Goal: Information Seeking & Learning: Learn about a topic

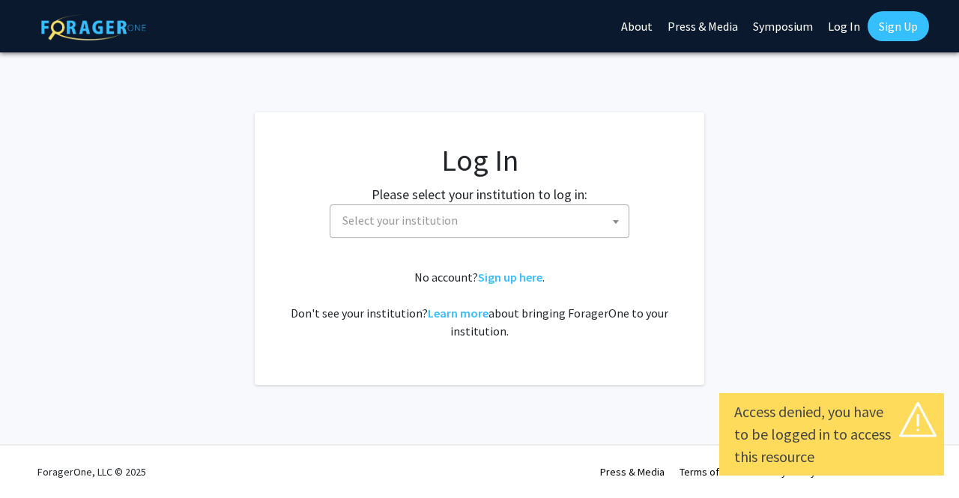
click at [832, 19] on link "Log In" at bounding box center [844, 26] width 47 height 52
select select "34"
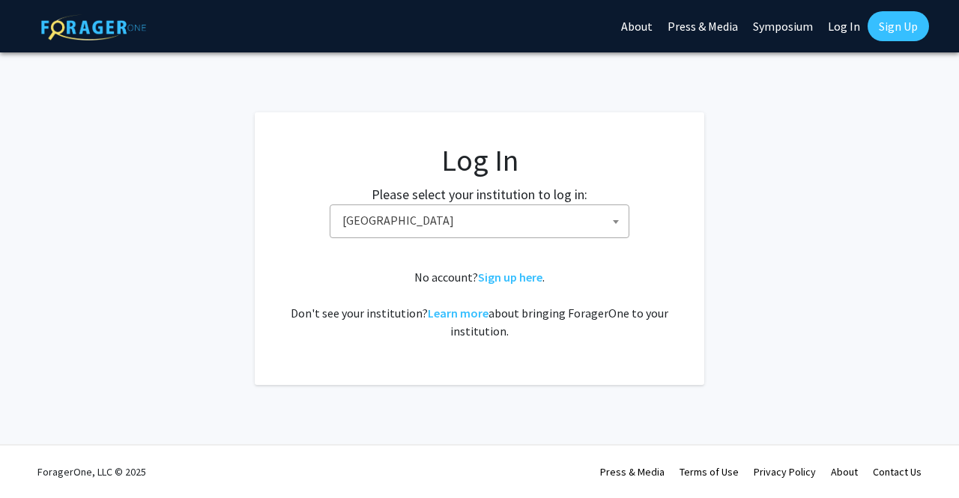
click at [841, 25] on link "Log In" at bounding box center [844, 26] width 47 height 52
click at [856, 27] on link "Log In" at bounding box center [844, 26] width 47 height 52
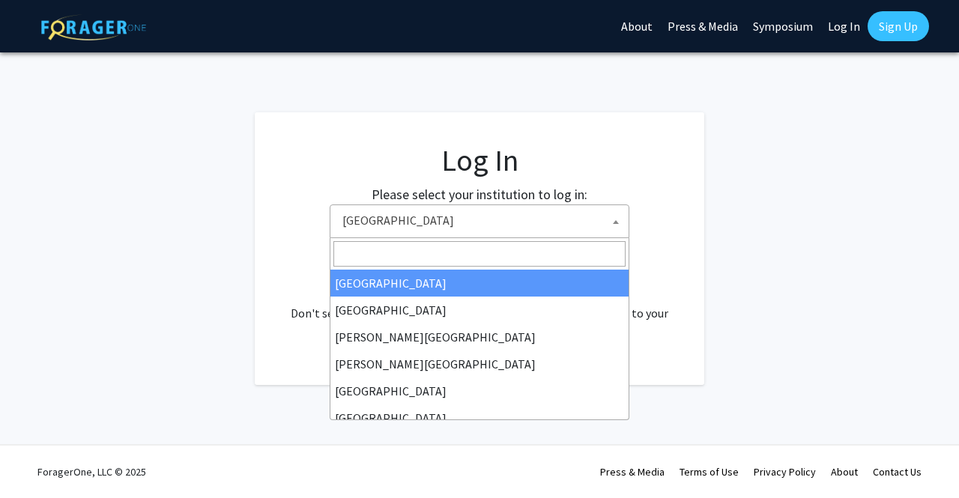
click at [516, 231] on span "Baylor University" at bounding box center [483, 220] width 292 height 31
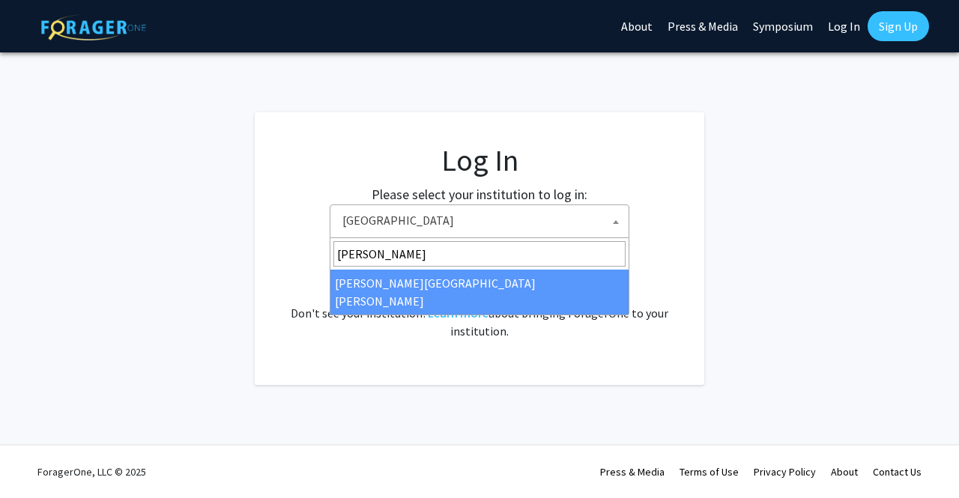
type input "john"
select select "1"
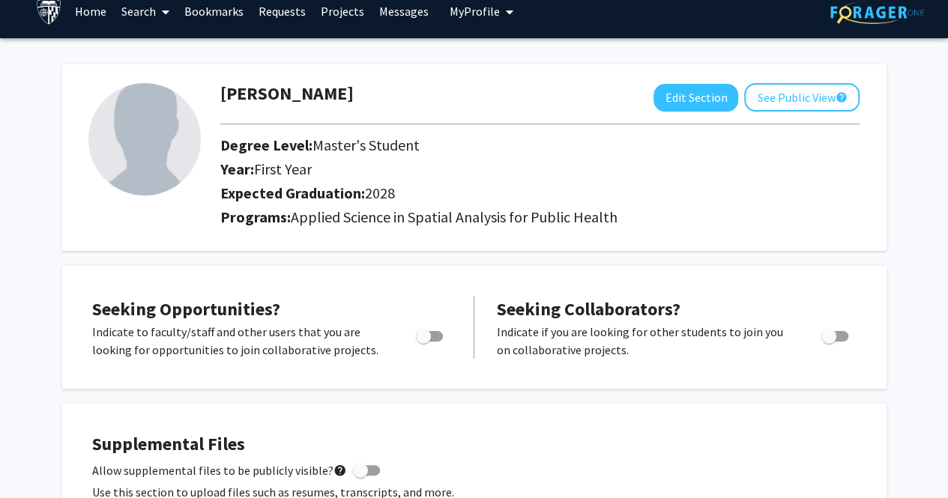
scroll to position [15, 0]
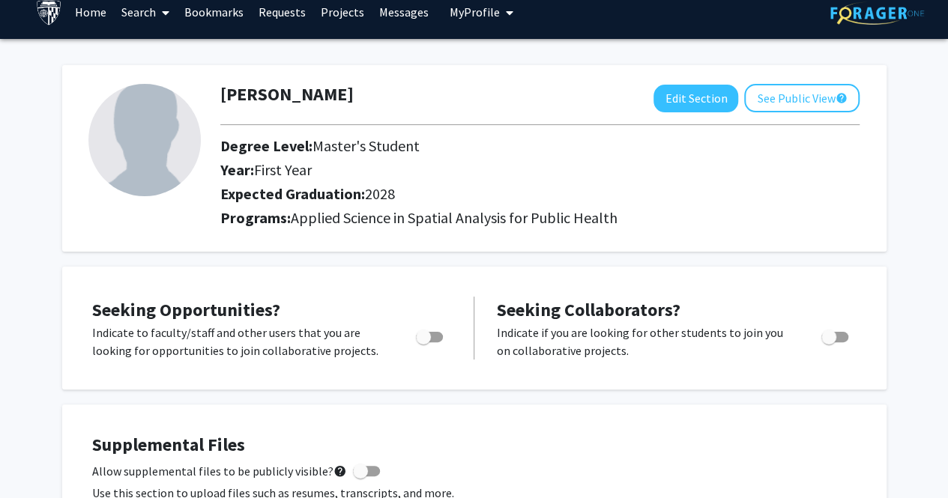
click at [439, 334] on span "Toggle" at bounding box center [429, 337] width 27 height 10
click at [423, 343] on input "Are you actively seeking opportunities?" at bounding box center [423, 343] width 1 height 1
checkbox input "true"
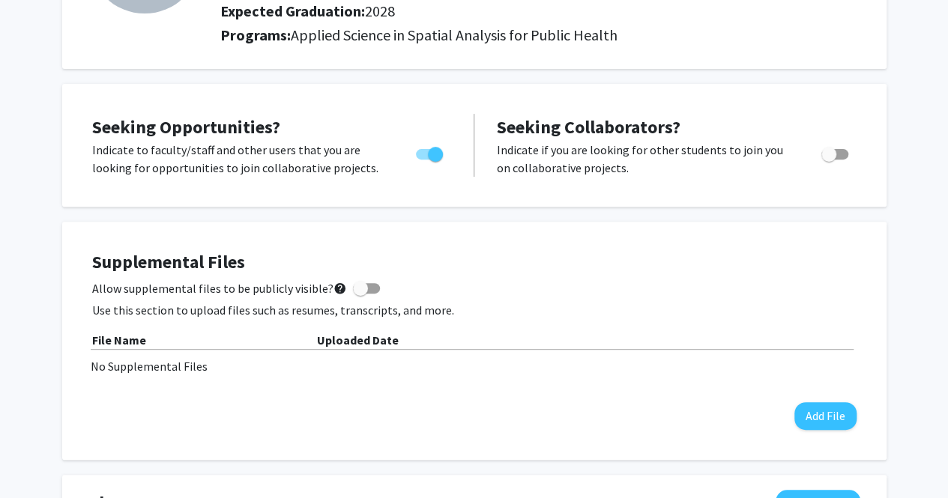
scroll to position [0, 0]
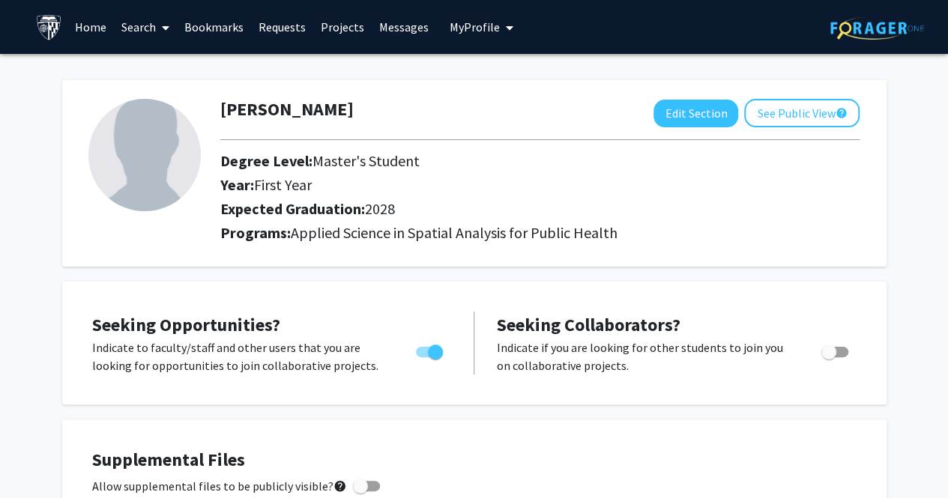
click at [142, 21] on link "Search" at bounding box center [145, 27] width 63 height 52
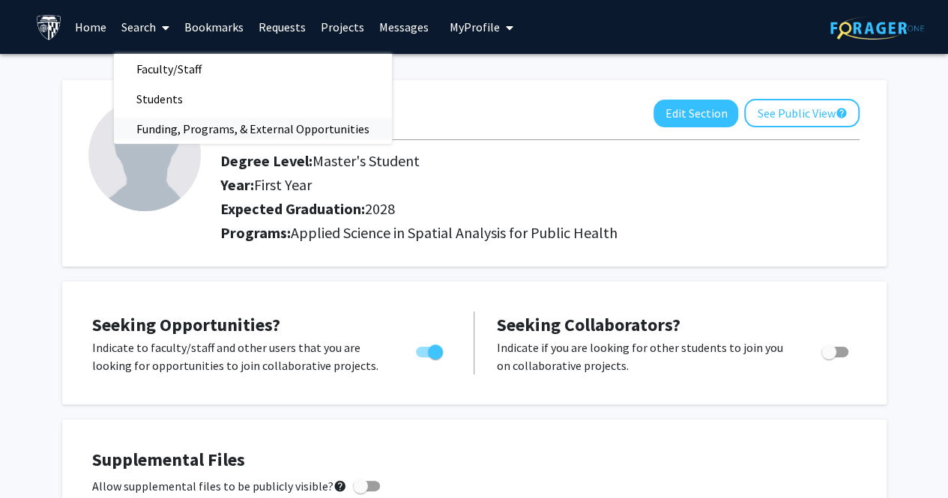
click at [172, 127] on span "Funding, Programs, & External Opportunities" at bounding box center [253, 129] width 278 height 30
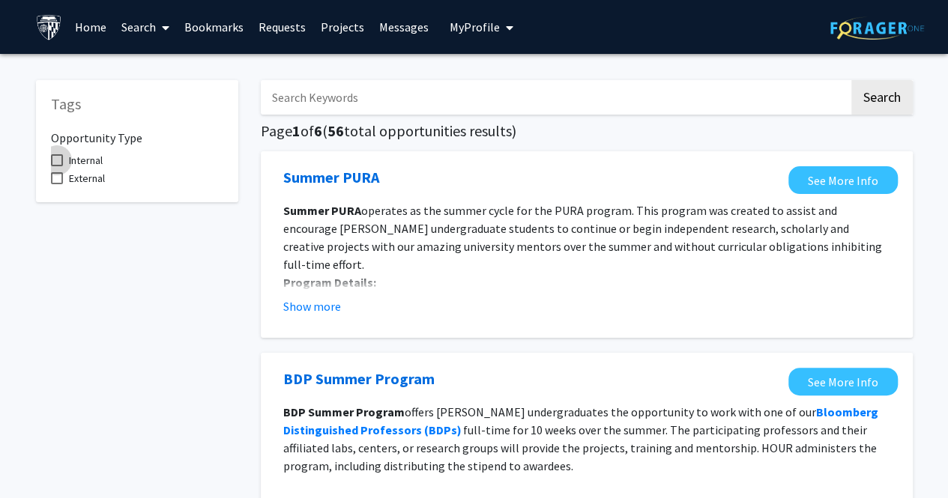
click at [79, 157] on span "Internal" at bounding box center [86, 160] width 34 height 18
click at [57, 166] on input "Internal" at bounding box center [56, 166] width 1 height 1
checkbox input "true"
click at [445, 109] on input "Search Keywords" at bounding box center [555, 97] width 588 height 34
click at [851, 80] on button "Search" at bounding box center [881, 97] width 61 height 34
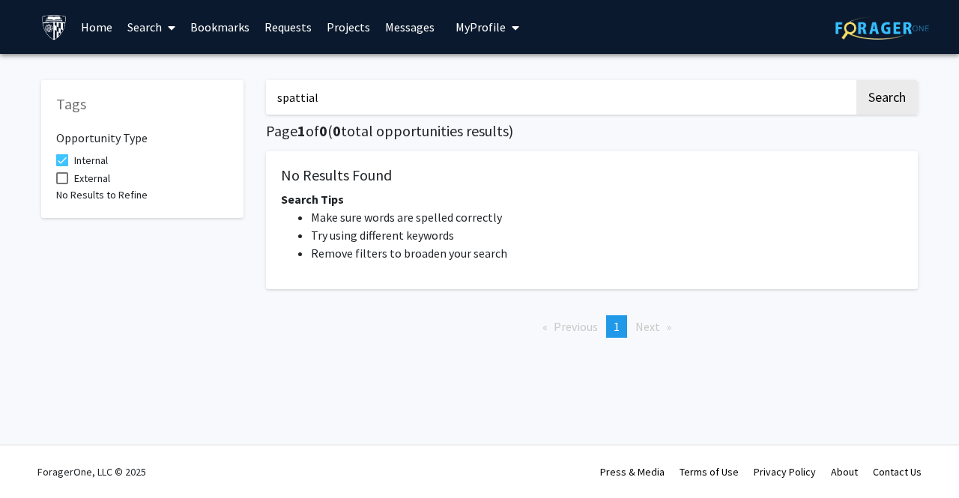
click at [445, 109] on input "spattial" at bounding box center [560, 97] width 588 height 34
click at [857, 80] on button "Search" at bounding box center [887, 97] width 61 height 34
click at [869, 92] on button "Search" at bounding box center [887, 97] width 61 height 34
click at [605, 91] on input "spatial" at bounding box center [560, 97] width 588 height 34
type input "s"
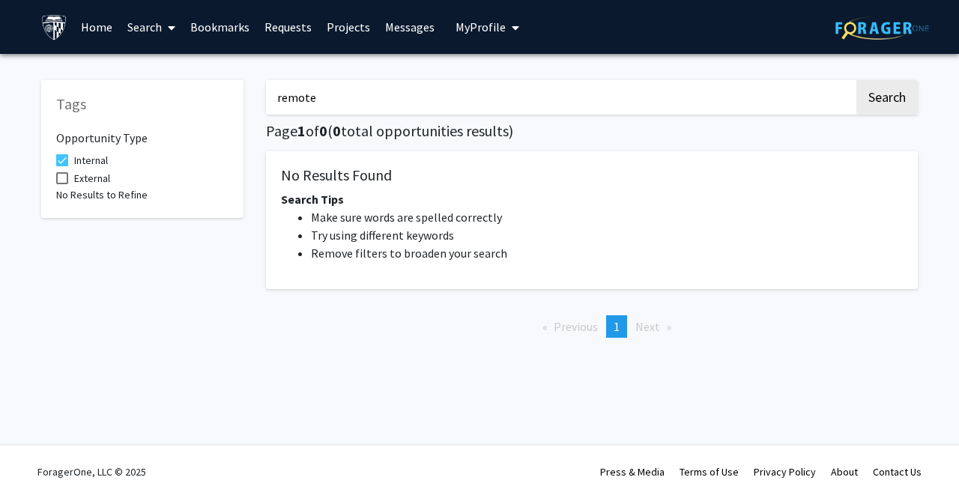
type input "remote"
click at [857, 80] on button "Search" at bounding box center [887, 97] width 61 height 34
click at [911, 92] on button "Search" at bounding box center [887, 97] width 61 height 34
click at [61, 179] on span at bounding box center [62, 178] width 12 height 12
click at [61, 184] on input "External" at bounding box center [61, 184] width 1 height 1
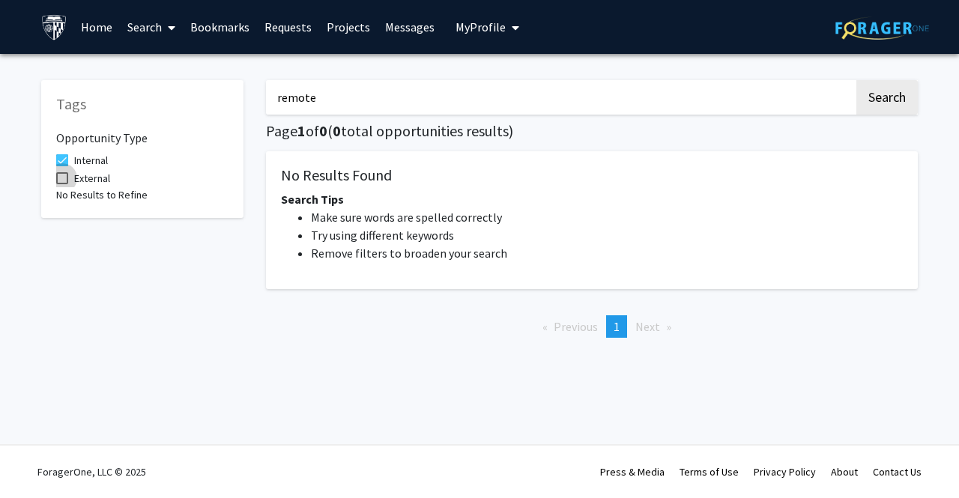
checkbox input "true"
click at [869, 94] on button "Search" at bounding box center [887, 97] width 61 height 34
drag, startPoint x: 365, startPoint y: 91, endPoint x: 184, endPoint y: 83, distance: 180.8
click at [184, 83] on div "Tags Opportunity Type Internal External No Results to Refine remote Search Page…" at bounding box center [479, 207] width 899 height 285
click at [884, 106] on button "Search" at bounding box center [887, 97] width 61 height 34
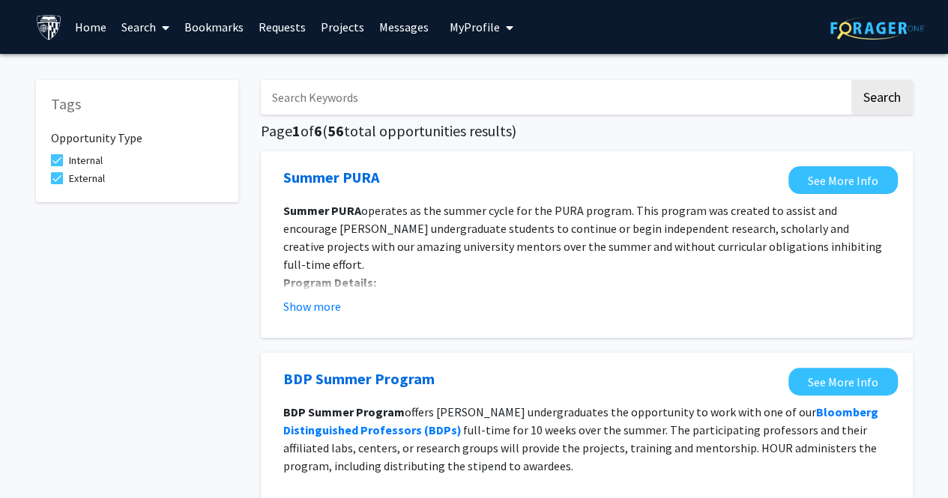
click at [595, 103] on input "Search Keywords" at bounding box center [555, 97] width 588 height 34
click at [851, 80] on button "Search" at bounding box center [881, 97] width 61 height 34
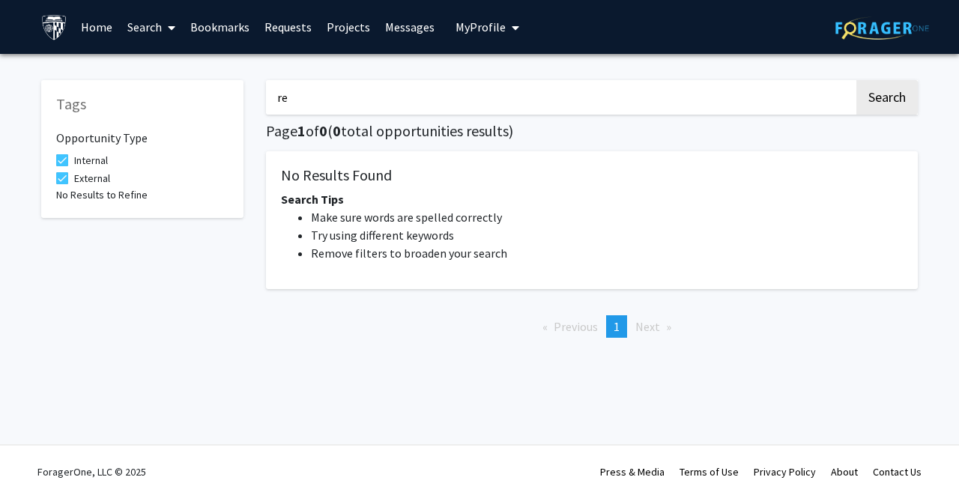
type input "r"
type input "p"
click at [857, 80] on button "Search" at bounding box center [887, 97] width 61 height 34
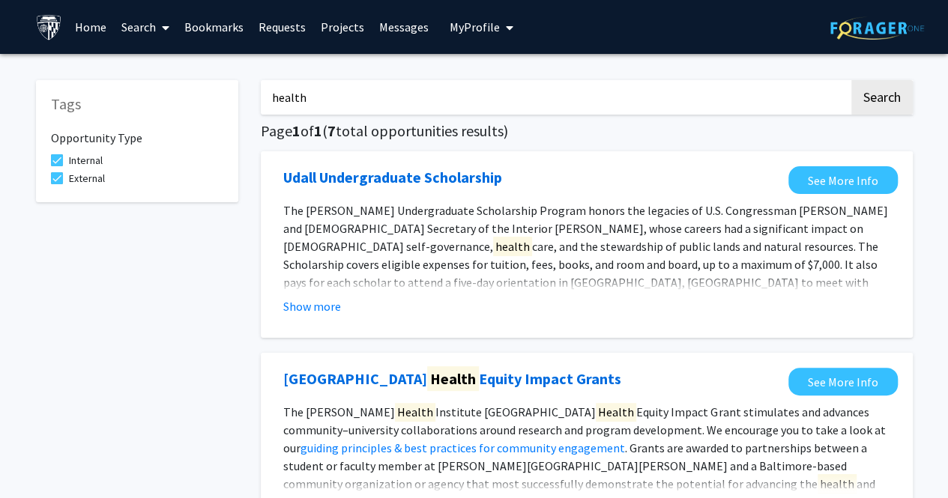
drag, startPoint x: 309, startPoint y: 89, endPoint x: 213, endPoint y: 91, distance: 96.0
type input "graduate"
click at [894, 101] on button "Search" at bounding box center [881, 97] width 61 height 34
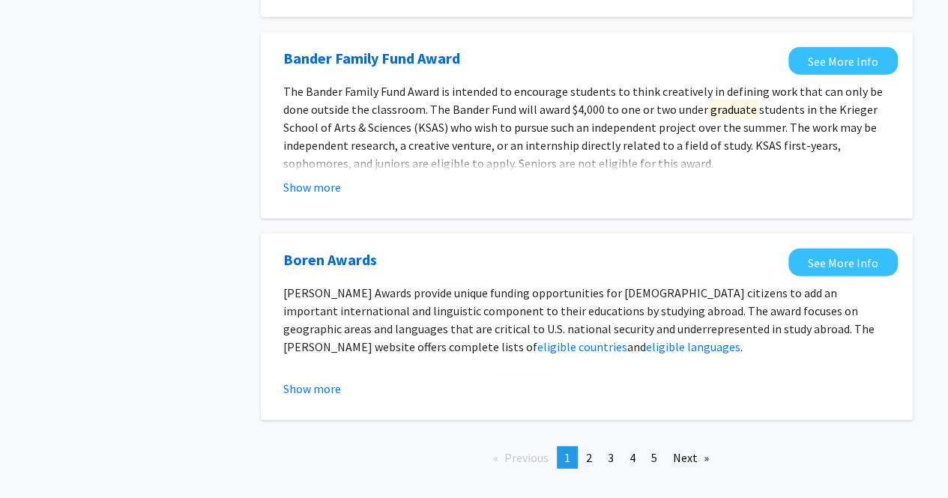
scroll to position [1747, 0]
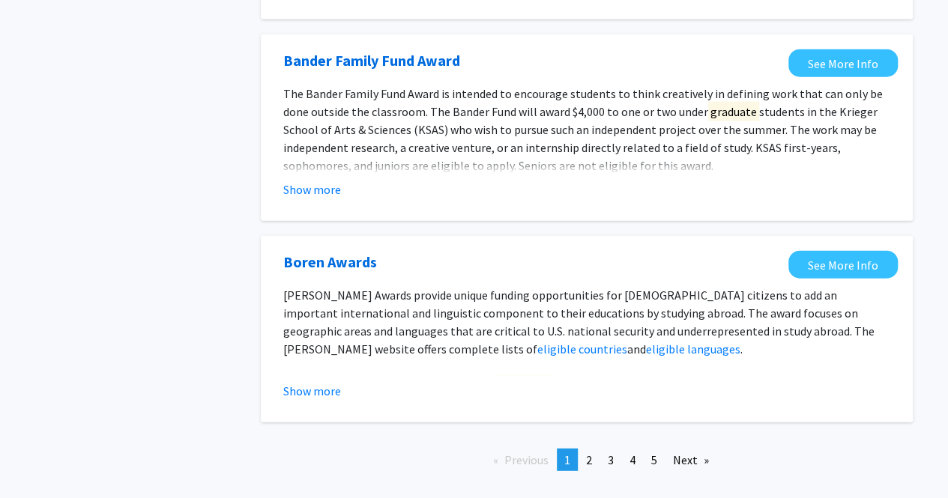
drag, startPoint x: 308, startPoint y: 388, endPoint x: 322, endPoint y: 431, distance: 45.0
click at [595, 459] on link "page 2" at bounding box center [589, 460] width 21 height 22
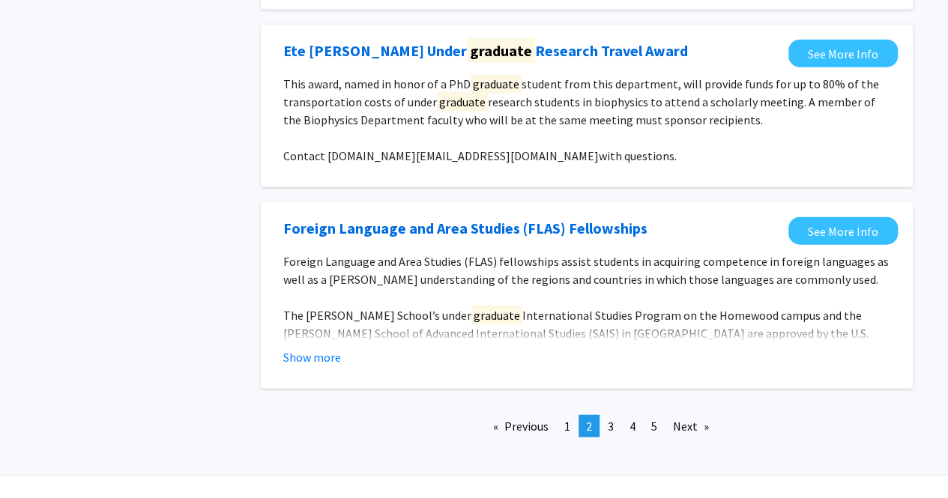
scroll to position [1758, 0]
click at [609, 432] on span "3" at bounding box center [611, 425] width 6 height 15
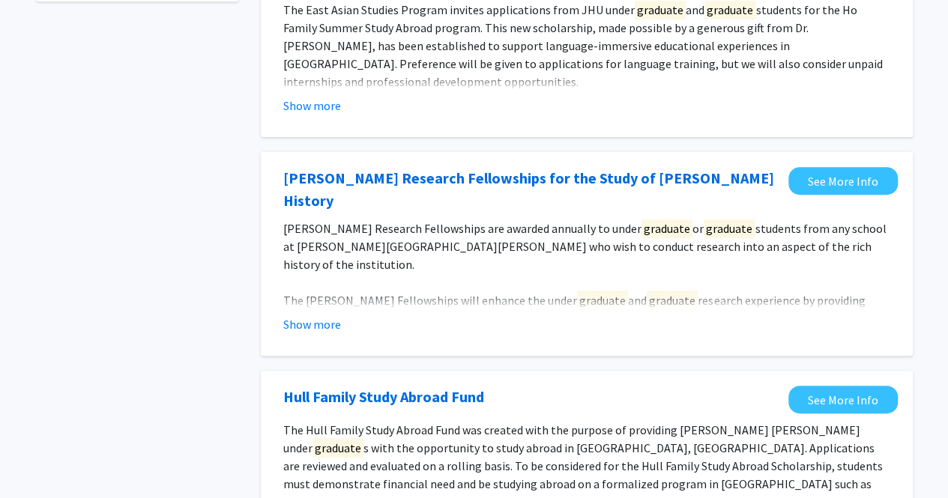
scroll to position [200, 0]
click at [322, 113] on button "Show more" at bounding box center [312, 106] width 58 height 18
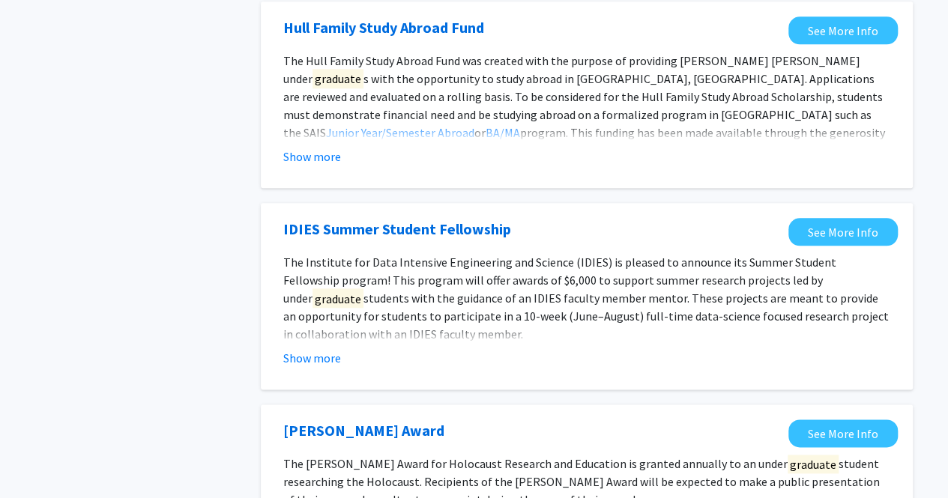
scroll to position [751, 0]
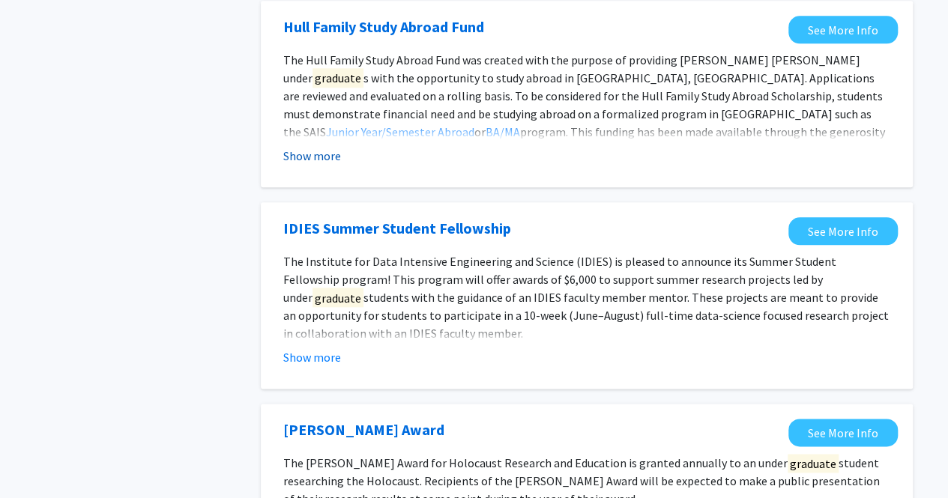
click at [310, 147] on button "Show more" at bounding box center [312, 156] width 58 height 18
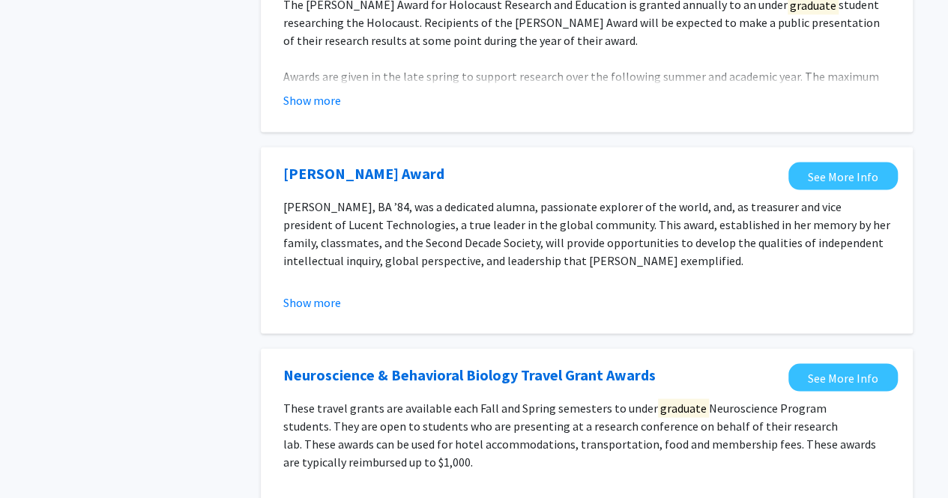
scroll to position [1300, 0]
click at [329, 292] on button "Show more" at bounding box center [312, 301] width 58 height 18
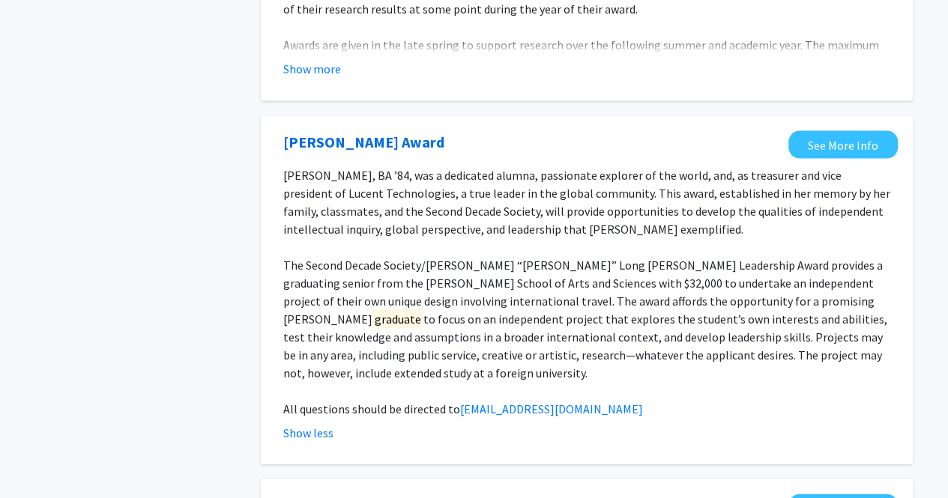
scroll to position [1330, 0]
click at [367, 131] on link "[PERSON_NAME] Award" at bounding box center [363, 142] width 161 height 22
